Goal: Find specific page/section: Find specific page/section

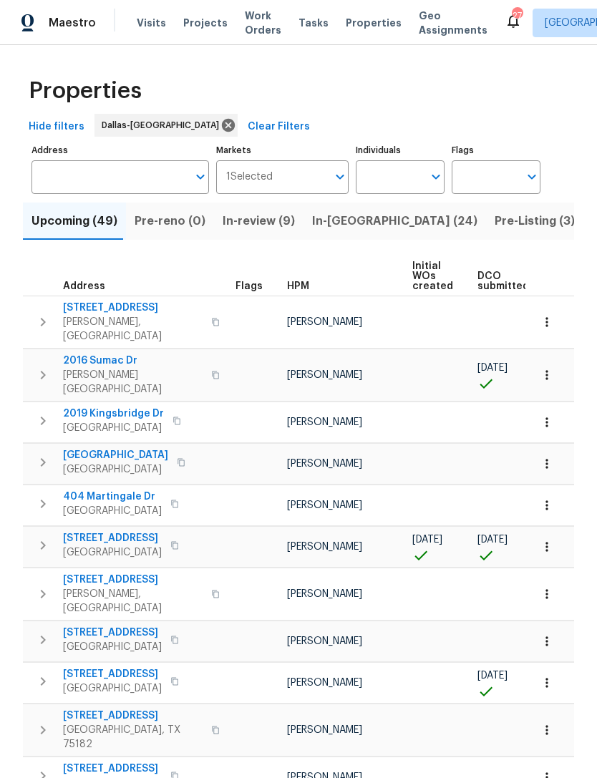
click at [372, 169] on input "Individuals" at bounding box center [389, 177] width 67 height 34
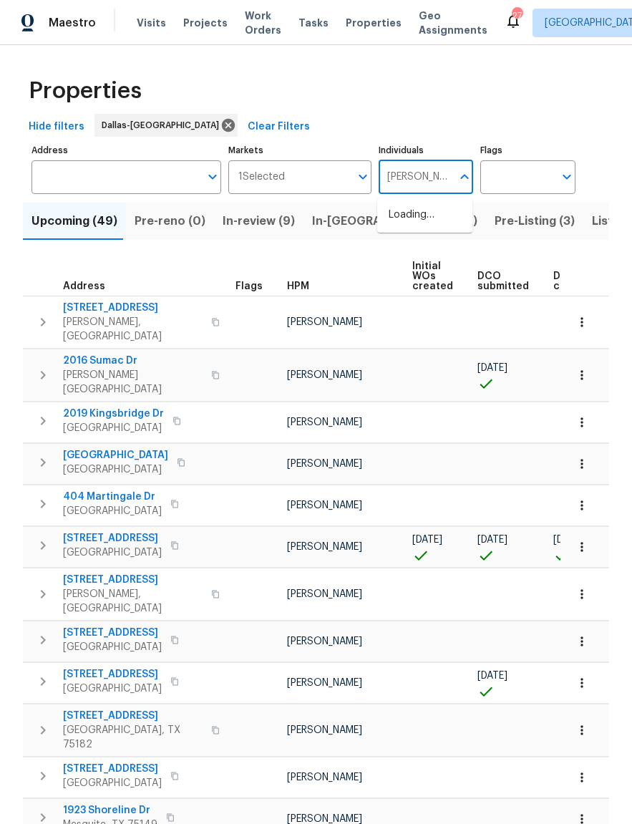
type input "Andrew kempka"
click at [408, 226] on input "checkbox" at bounding box center [404, 223] width 30 height 30
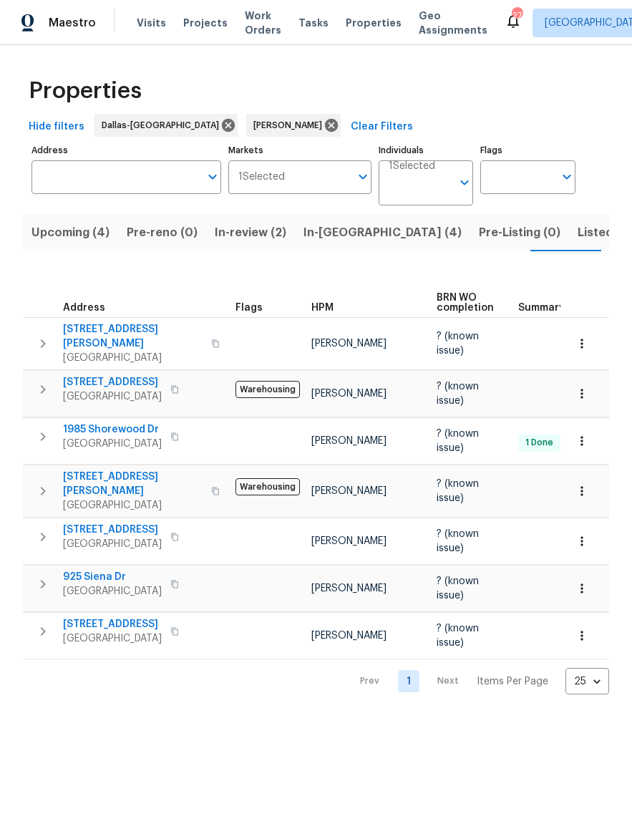
click at [578, 237] on span "Listed (10)" at bounding box center [608, 233] width 60 height 20
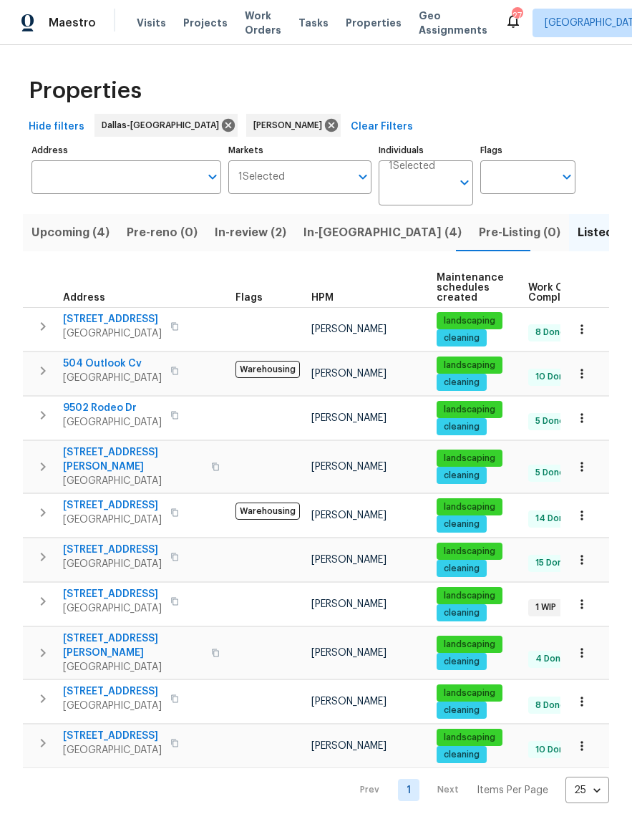
click at [317, 233] on span "In-[GEOGRAPHIC_DATA] (4)" at bounding box center [383, 233] width 158 height 20
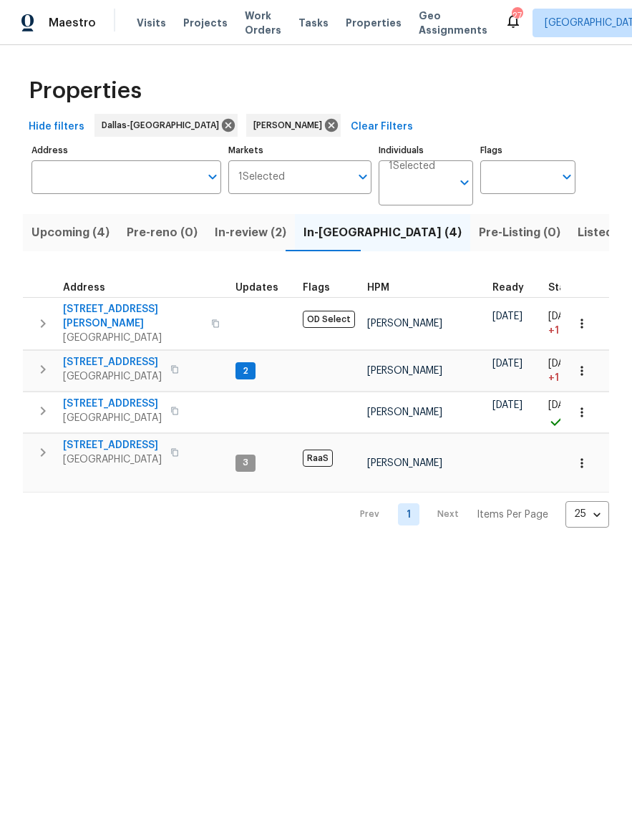
scroll to position [11, 0]
click at [235, 231] on span "In-review (2)" at bounding box center [251, 233] width 72 height 20
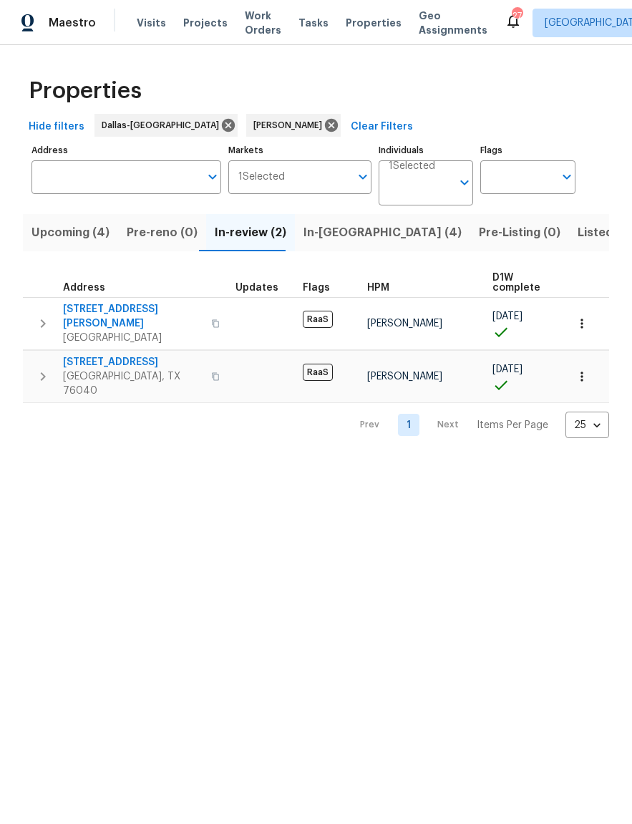
click at [76, 233] on span "Upcoming (4)" at bounding box center [70, 233] width 78 height 20
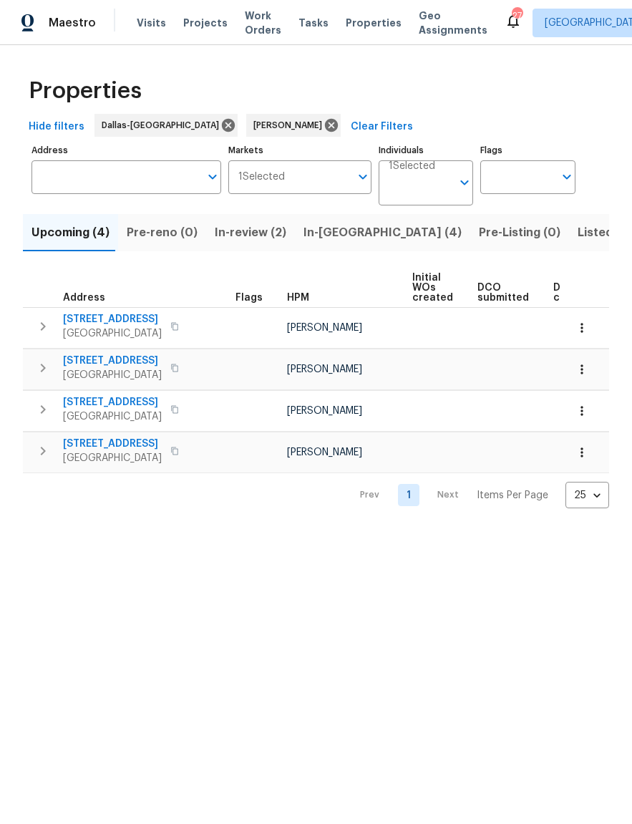
click at [237, 228] on span "In-review (2)" at bounding box center [251, 233] width 72 height 20
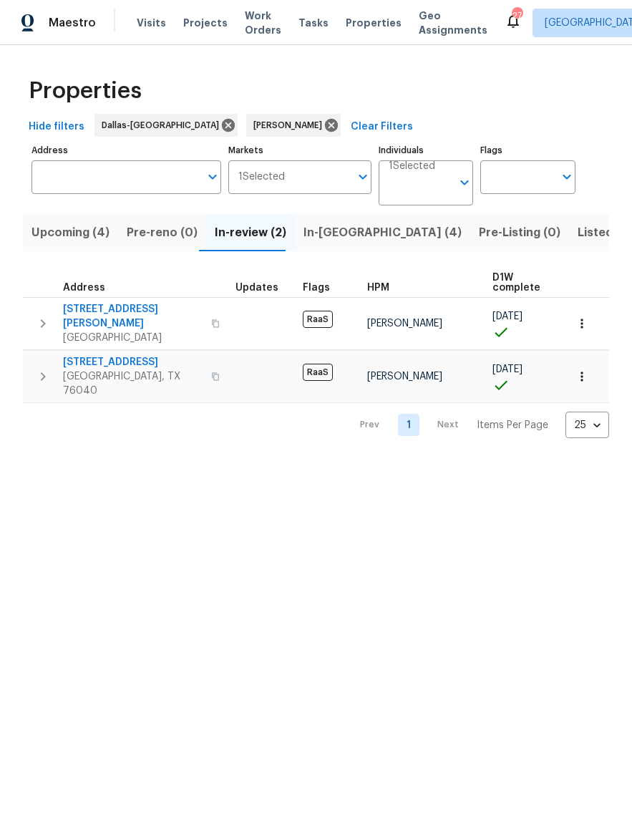
click at [578, 231] on span "Listed (10)" at bounding box center [608, 233] width 60 height 20
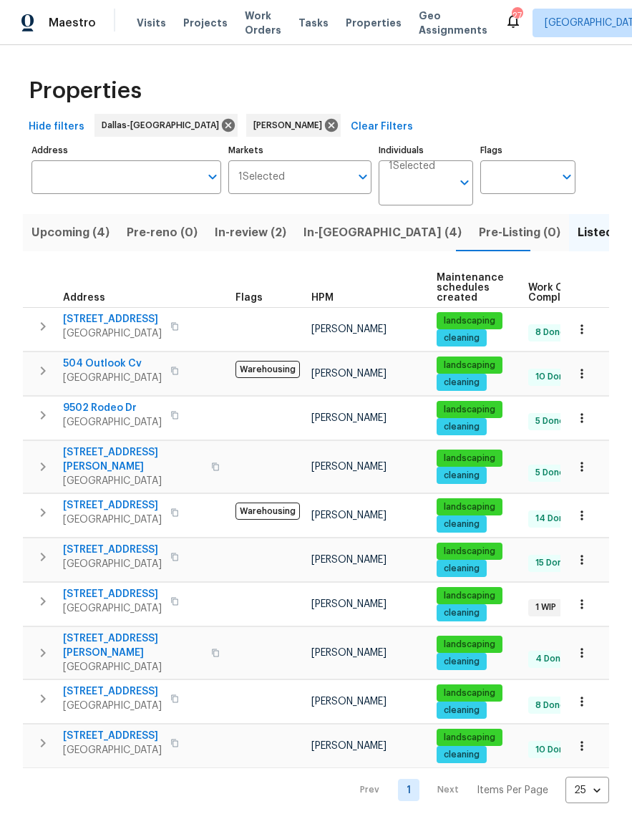
click at [324, 220] on button "In-[GEOGRAPHIC_DATA] (4)" at bounding box center [382, 232] width 175 height 37
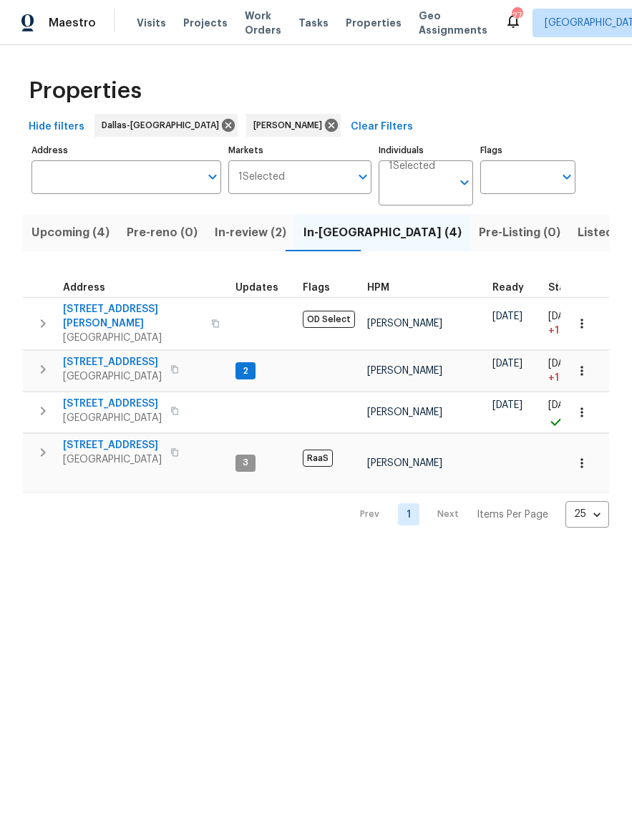
click at [102, 303] on span "2334 Hill N Dale Dr" at bounding box center [133, 316] width 140 height 29
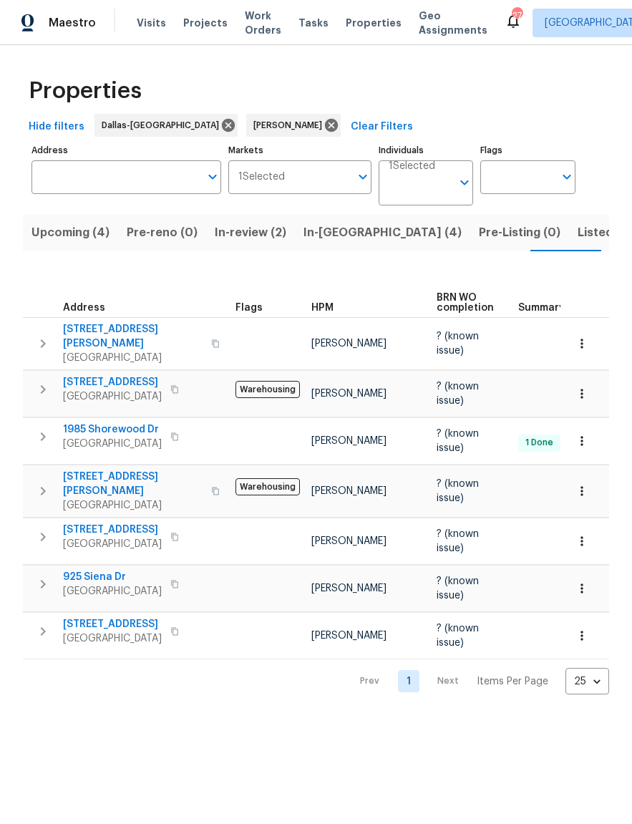
click at [578, 239] on span "Listed (10)" at bounding box center [608, 233] width 60 height 20
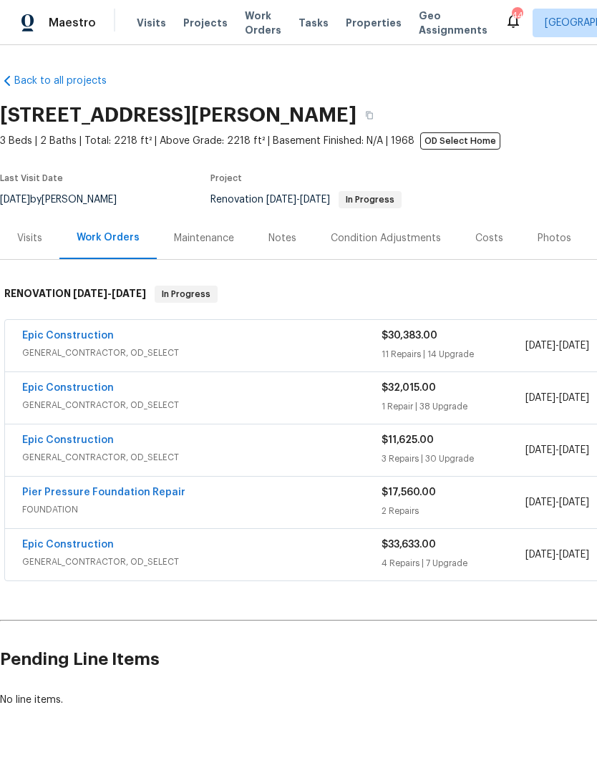
click at [283, 238] on div "Notes" at bounding box center [282, 238] width 28 height 14
